Goal: Task Accomplishment & Management: Manage account settings

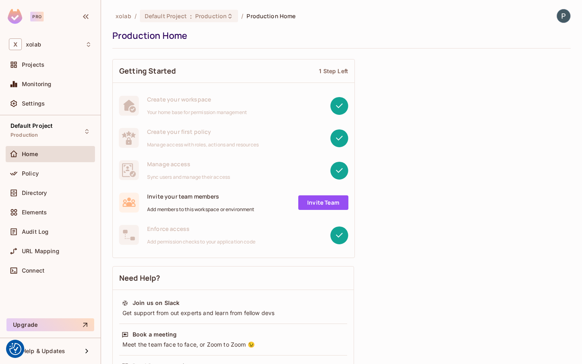
click at [53, 161] on div "Home" at bounding box center [50, 154] width 89 height 16
click at [36, 174] on span "Policy" at bounding box center [30, 173] width 17 height 6
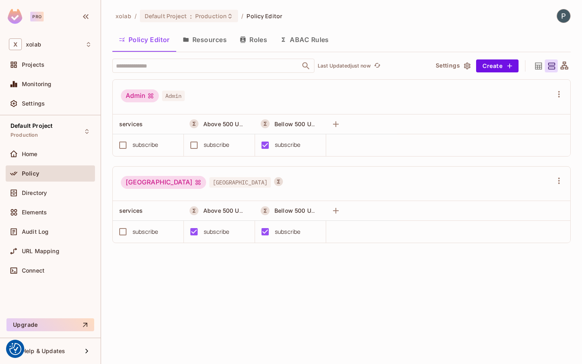
click at [255, 36] on button "Roles" at bounding box center [253, 40] width 40 height 20
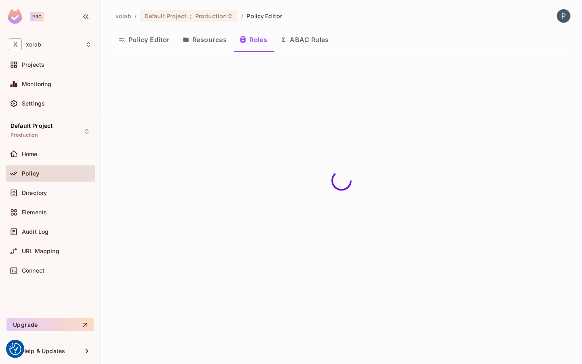
click at [211, 40] on button "Resources" at bounding box center [204, 40] width 57 height 20
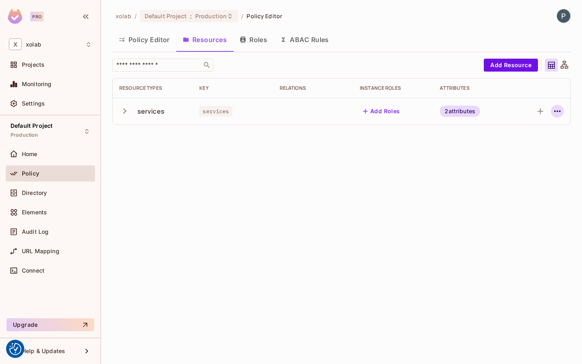
click at [555, 113] on icon "button" at bounding box center [558, 111] width 10 height 10
click at [468, 134] on div at bounding box center [291, 182] width 582 height 364
click at [146, 112] on div "services" at bounding box center [150, 111] width 27 height 9
click at [125, 116] on button "button" at bounding box center [126, 110] width 14 height 17
